Goal: Information Seeking & Learning: Learn about a topic

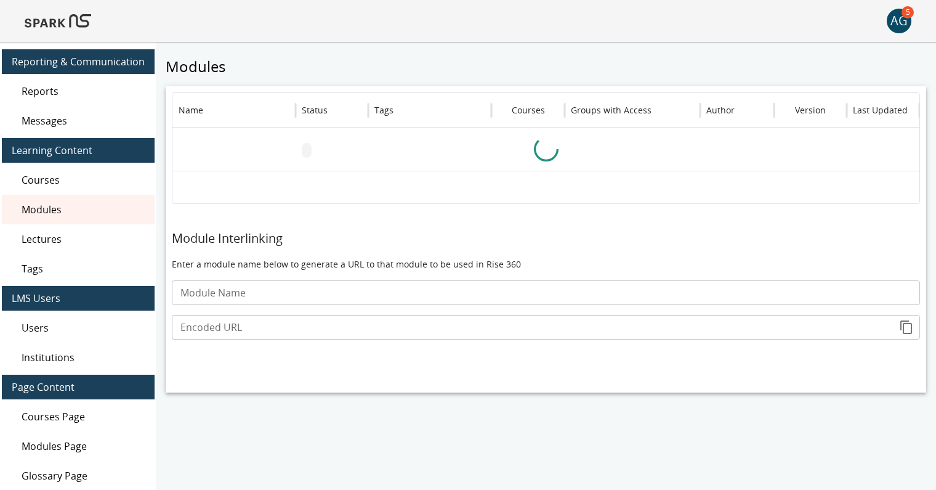
click at [76, 23] on img at bounding box center [58, 21] width 67 height 30
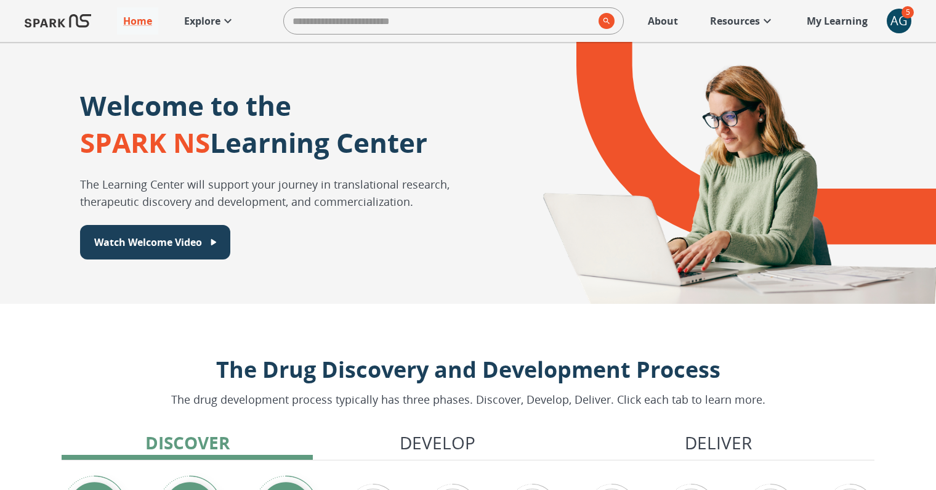
click at [200, 19] on p "Explore" at bounding box center [202, 21] width 36 height 15
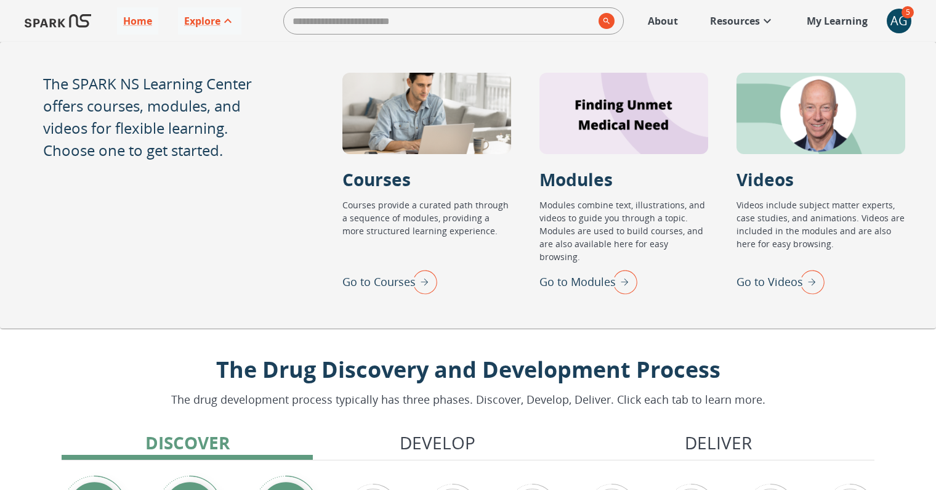
click at [570, 279] on p "Go to Modules" at bounding box center [578, 281] width 76 height 17
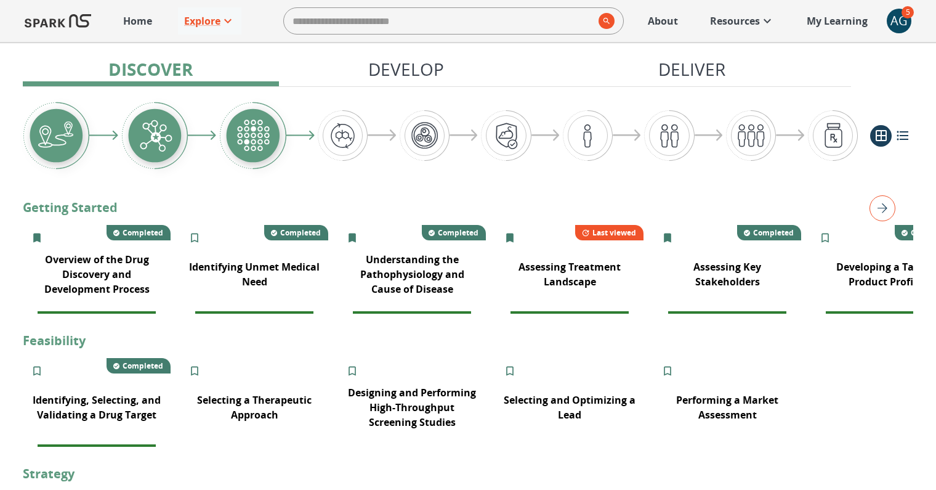
scroll to position [236, 0]
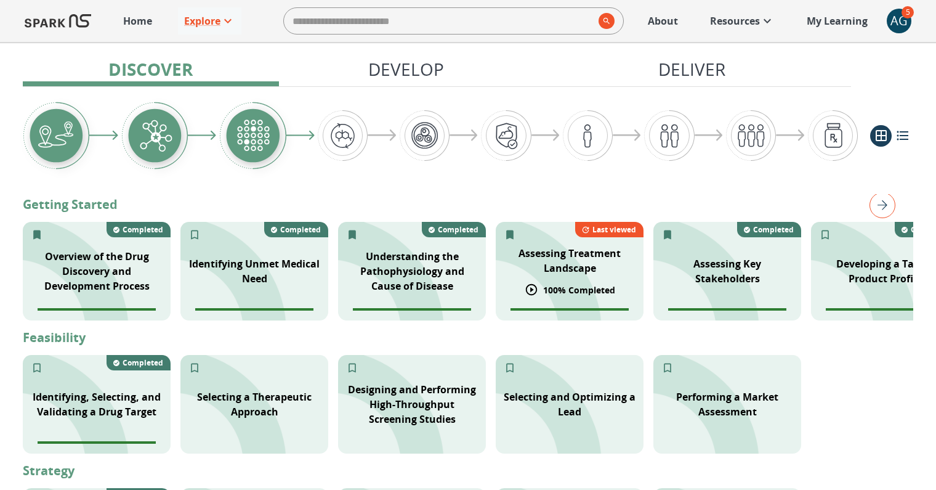
click at [578, 257] on p "Assessing Treatment Landscape" at bounding box center [569, 261] width 133 height 30
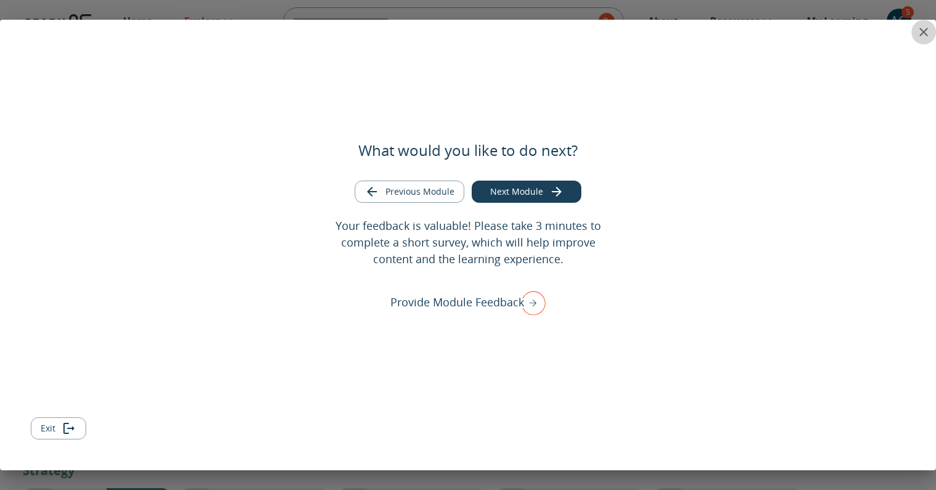
click at [921, 30] on icon "close" at bounding box center [924, 32] width 9 height 9
